Goal: Complete application form

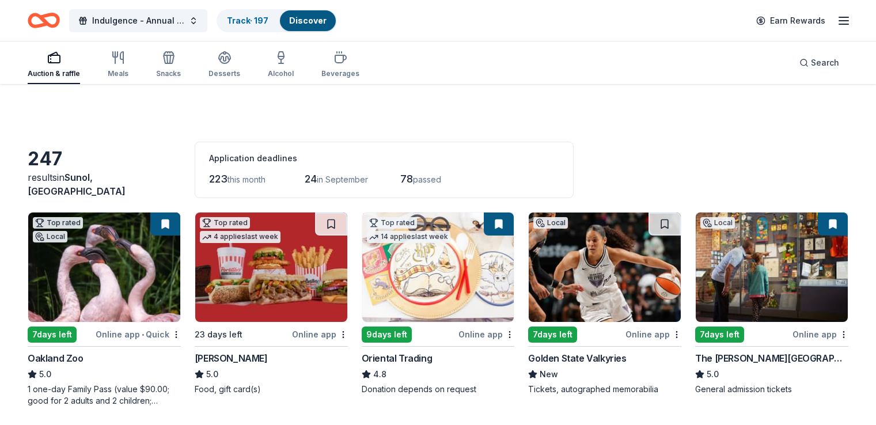
scroll to position [2217, 0]
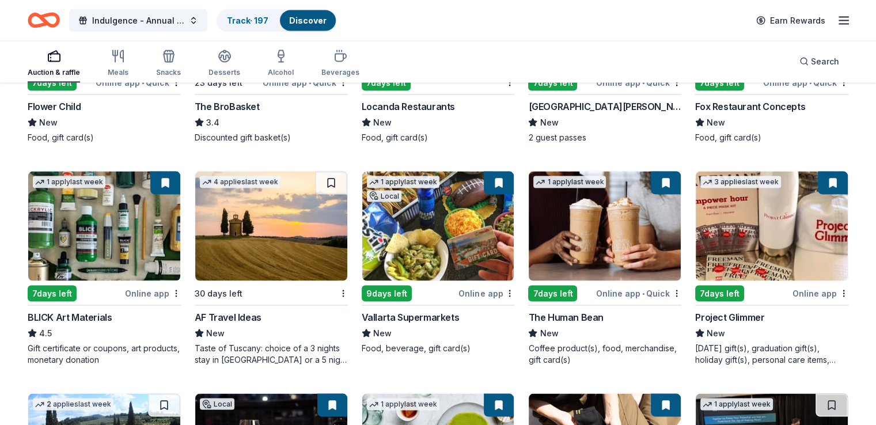
click at [422, 245] on img at bounding box center [438, 226] width 152 height 109
click at [719, 226] on img at bounding box center [771, 226] width 152 height 109
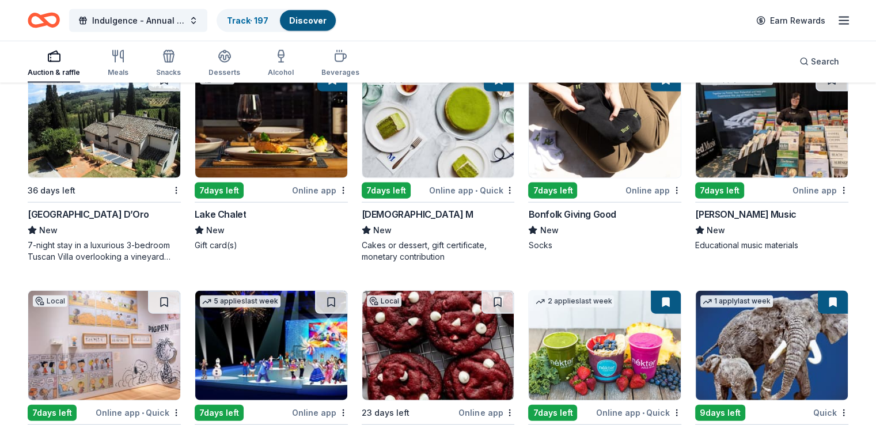
scroll to position [2563, 0]
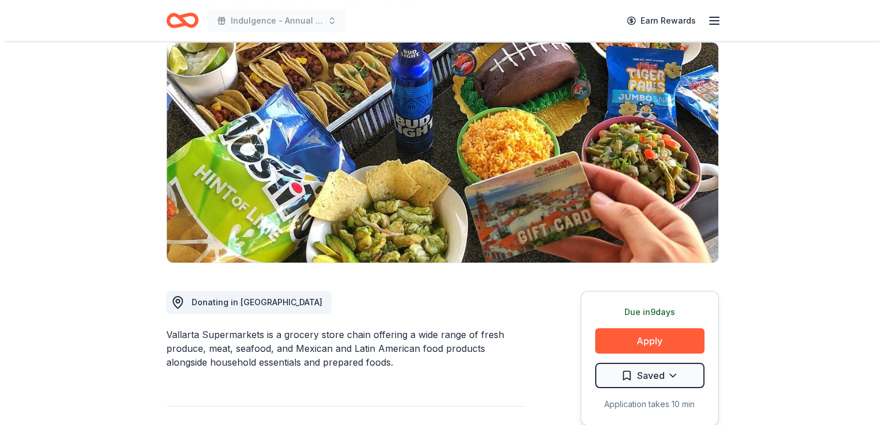
scroll to position [88, 0]
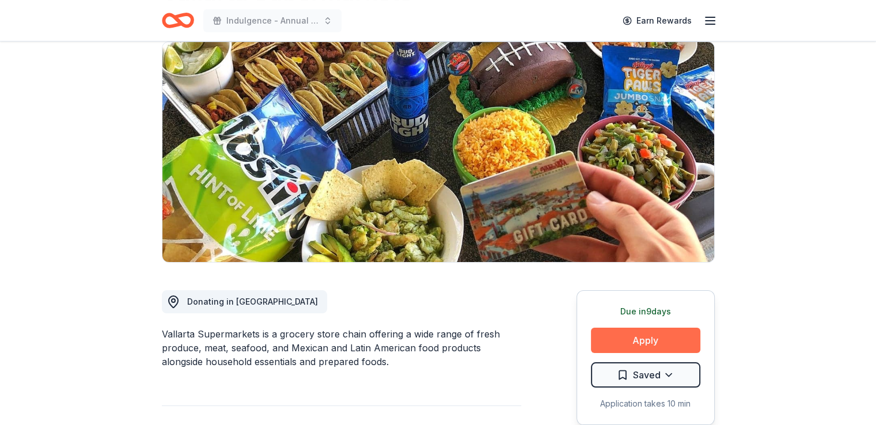
click at [659, 342] on button "Apply" at bounding box center [645, 340] width 109 height 25
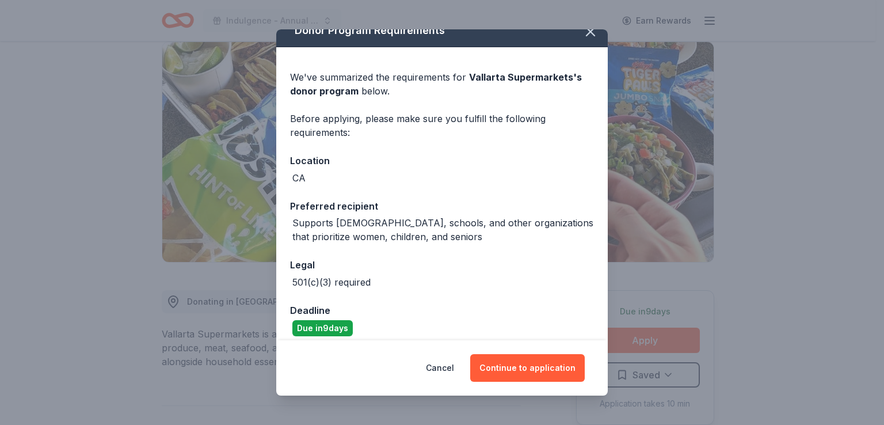
scroll to position [25, 0]
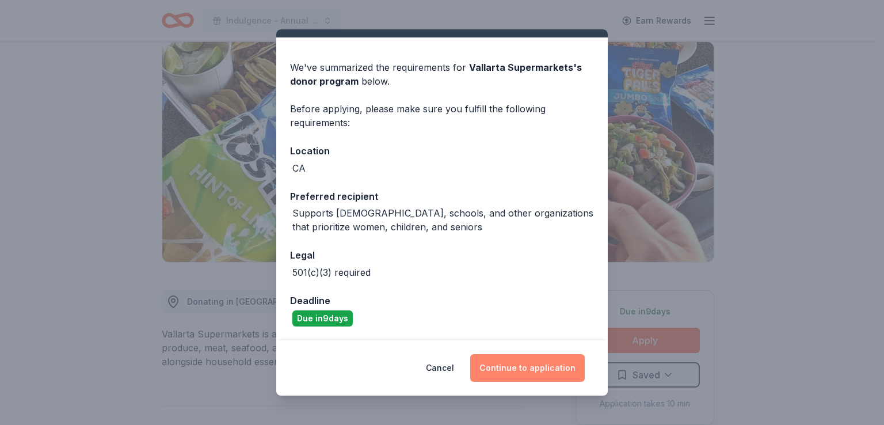
click at [522, 371] on button "Continue to application" at bounding box center [527, 368] width 115 height 28
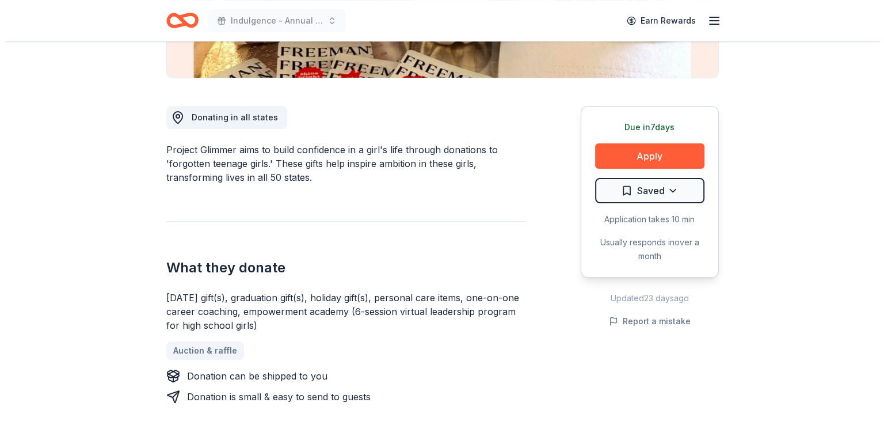
scroll to position [272, 0]
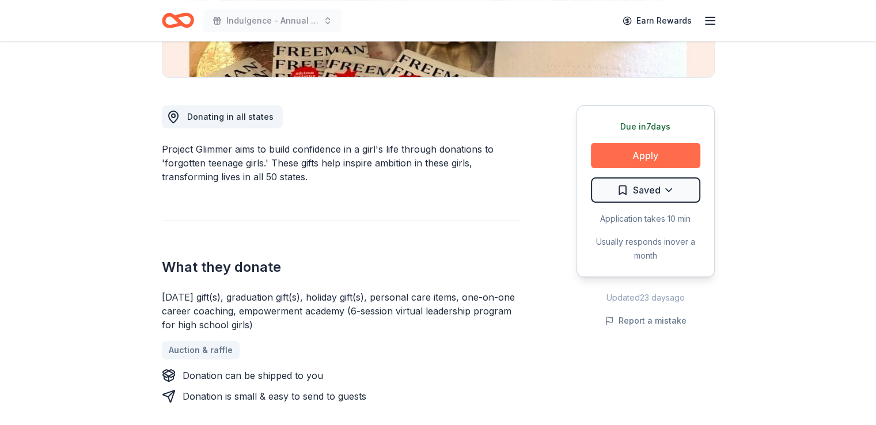
click at [651, 153] on button "Apply" at bounding box center [645, 155] width 109 height 25
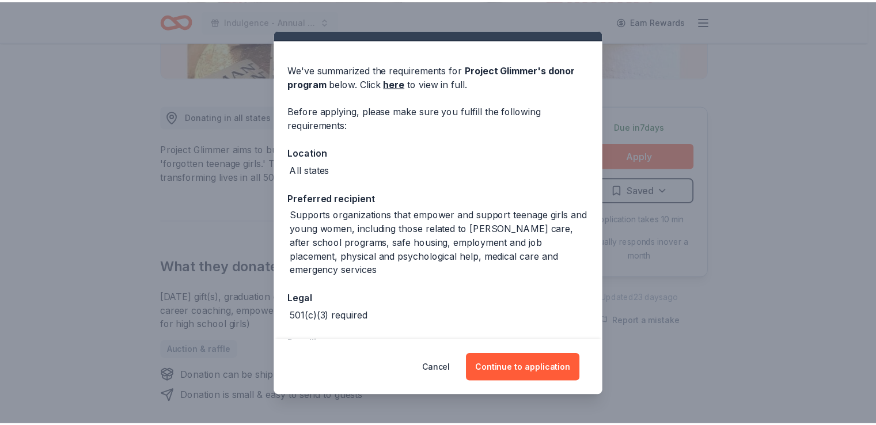
scroll to position [66, 0]
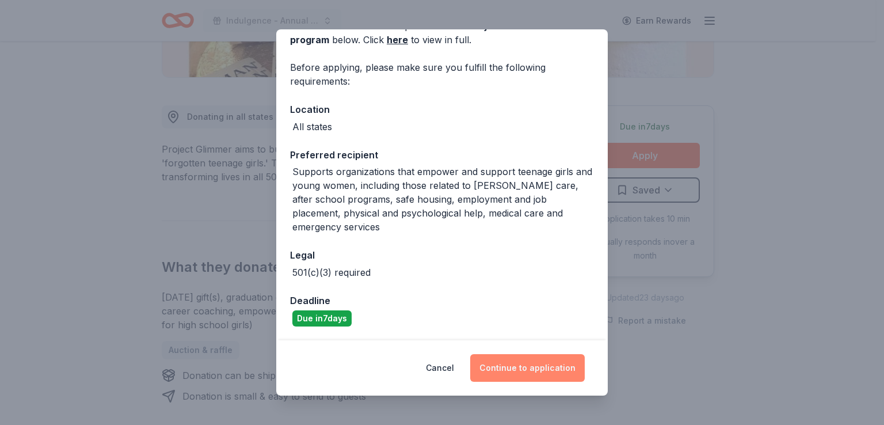
click at [529, 370] on button "Continue to application" at bounding box center [527, 368] width 115 height 28
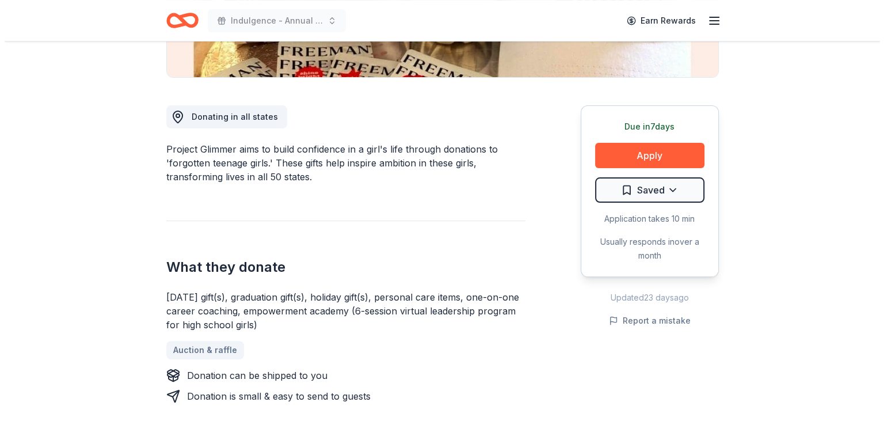
scroll to position [0, 0]
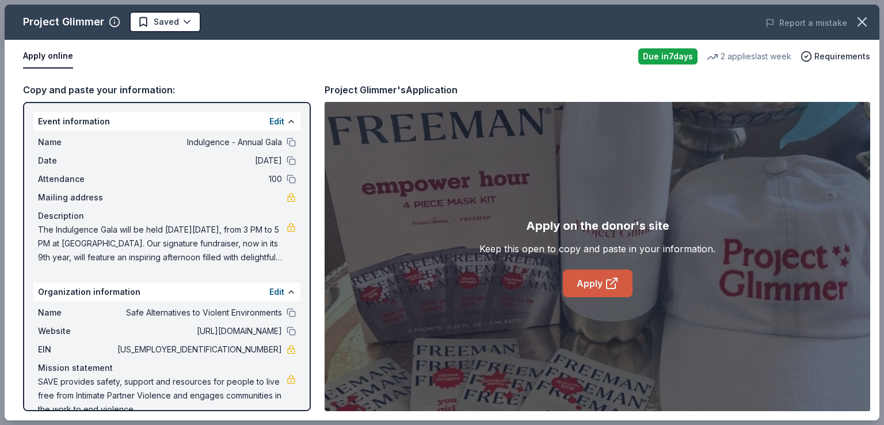
click at [601, 294] on link "Apply" at bounding box center [598, 283] width 70 height 28
